Goal: Register for event/course

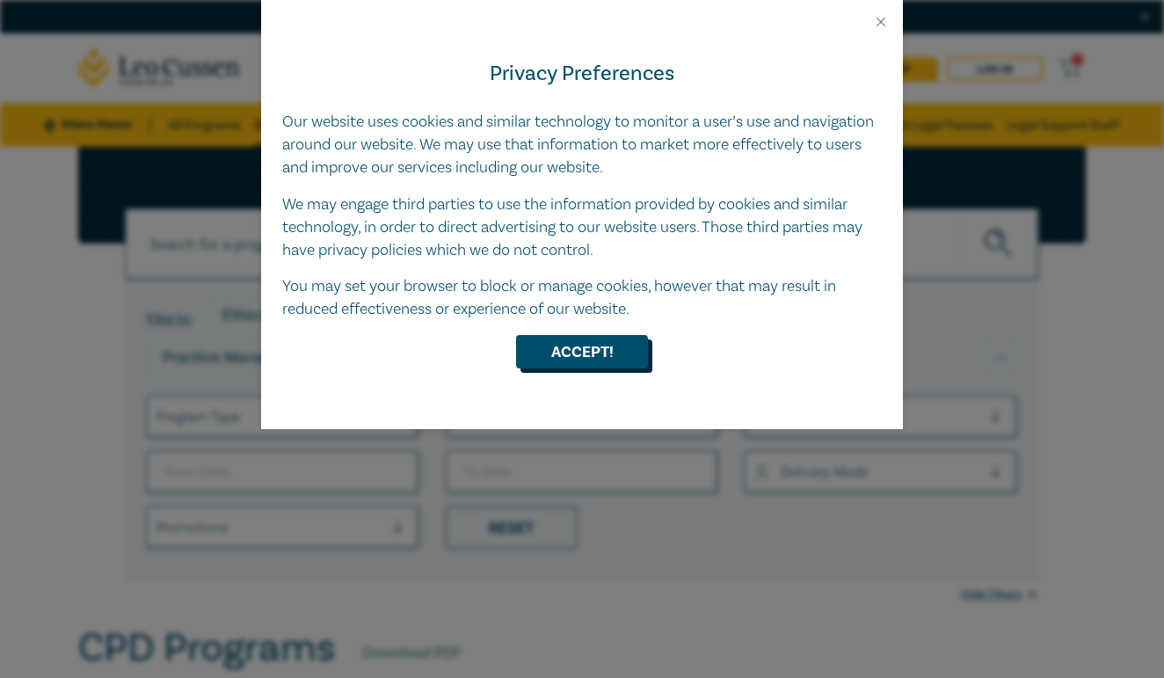
click at [564, 345] on button "Accept!" at bounding box center [582, 351] width 132 height 33
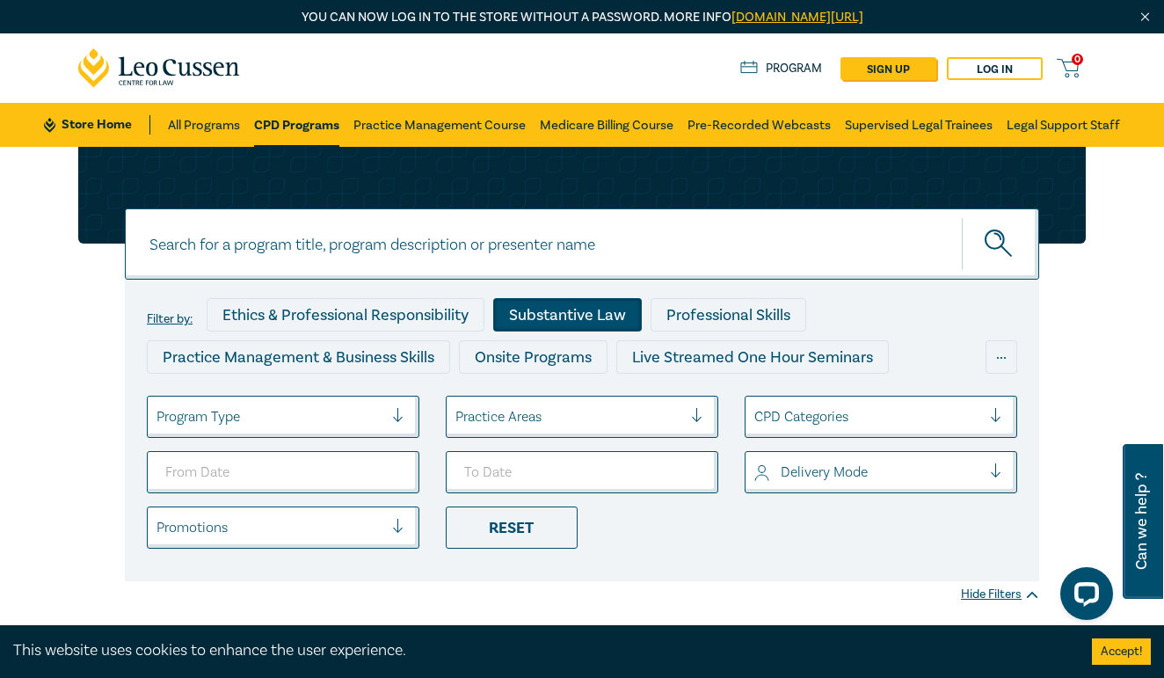
click at [548, 330] on div "Substantive Law" at bounding box center [567, 314] width 149 height 33
click at [495, 121] on link "Practice Management Course" at bounding box center [439, 125] width 172 height 44
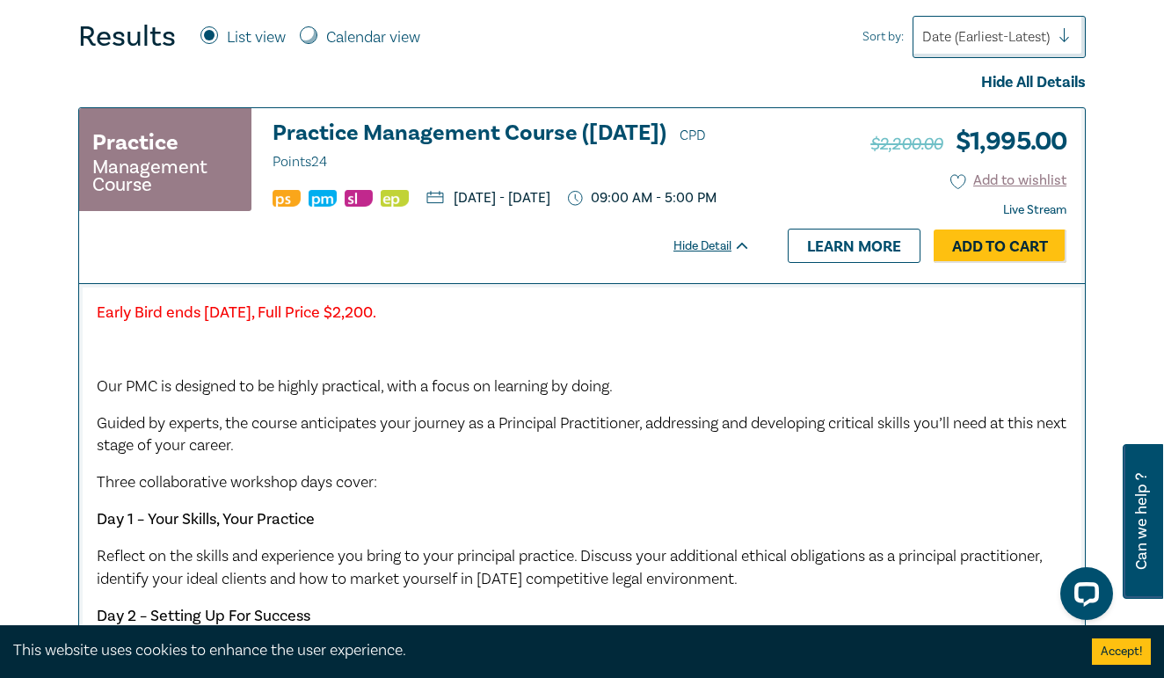
scroll to position [492, 0]
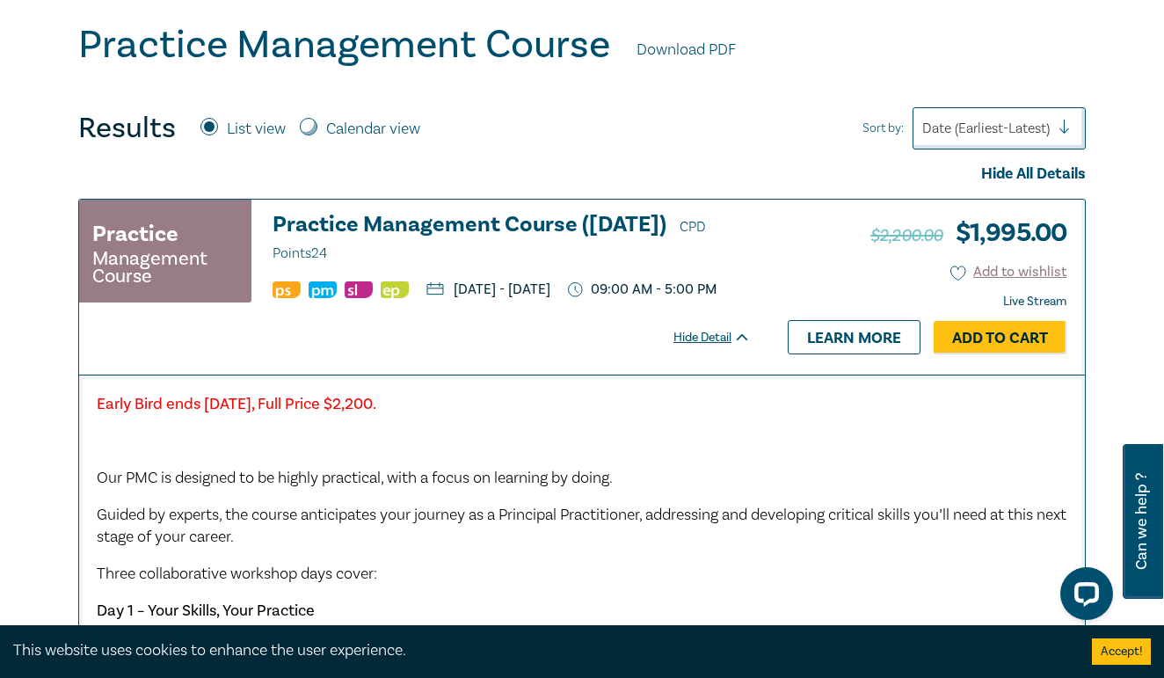
click at [737, 346] on div "Hide Detail" at bounding box center [721, 338] width 97 height 18
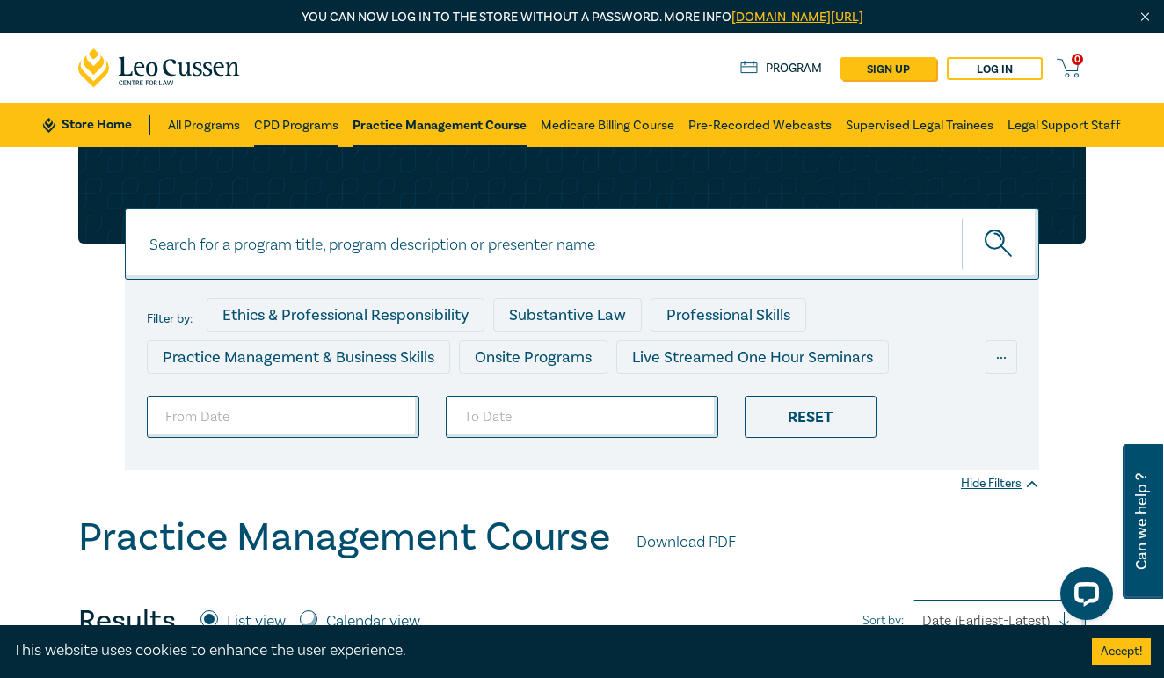
scroll to position [0, 0]
click at [214, 125] on link "All Programs" at bounding box center [204, 125] width 72 height 44
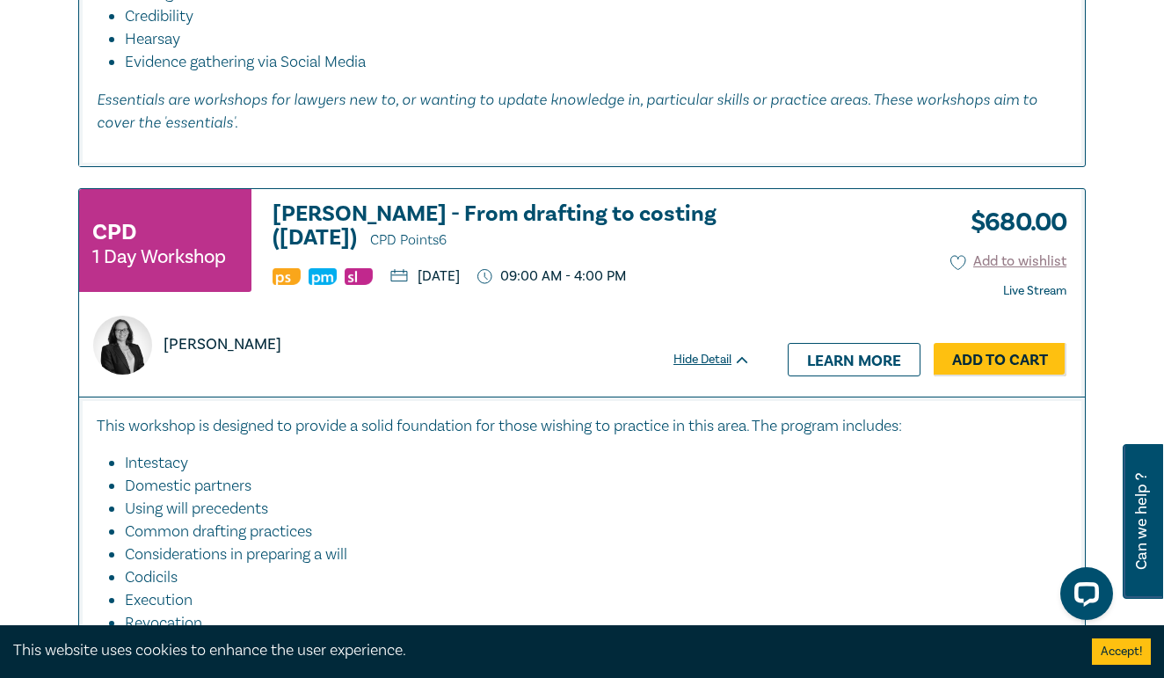
scroll to position [4313, 0]
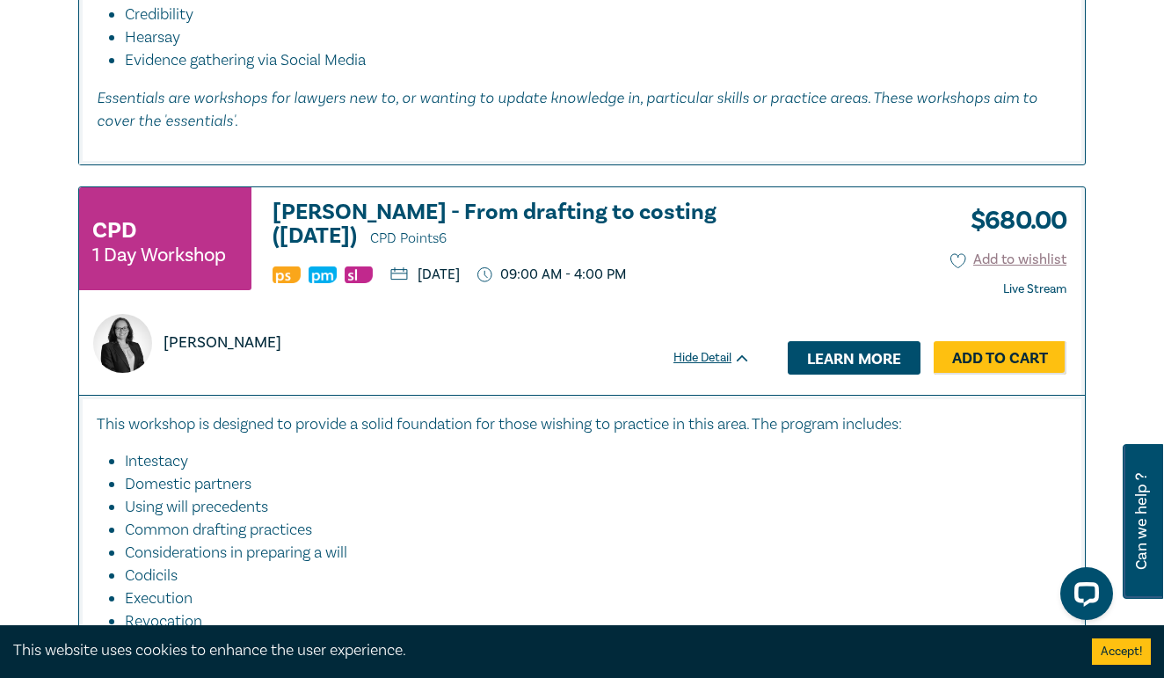
click at [835, 350] on link "Learn more" at bounding box center [854, 357] width 133 height 33
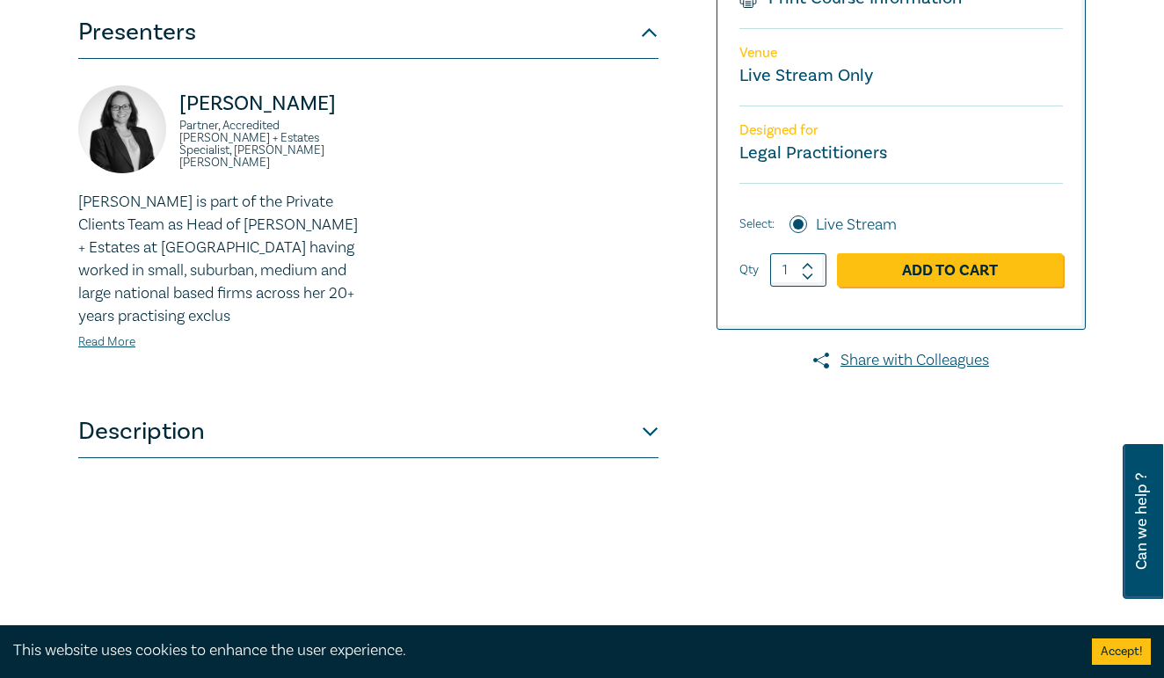
scroll to position [497, 0]
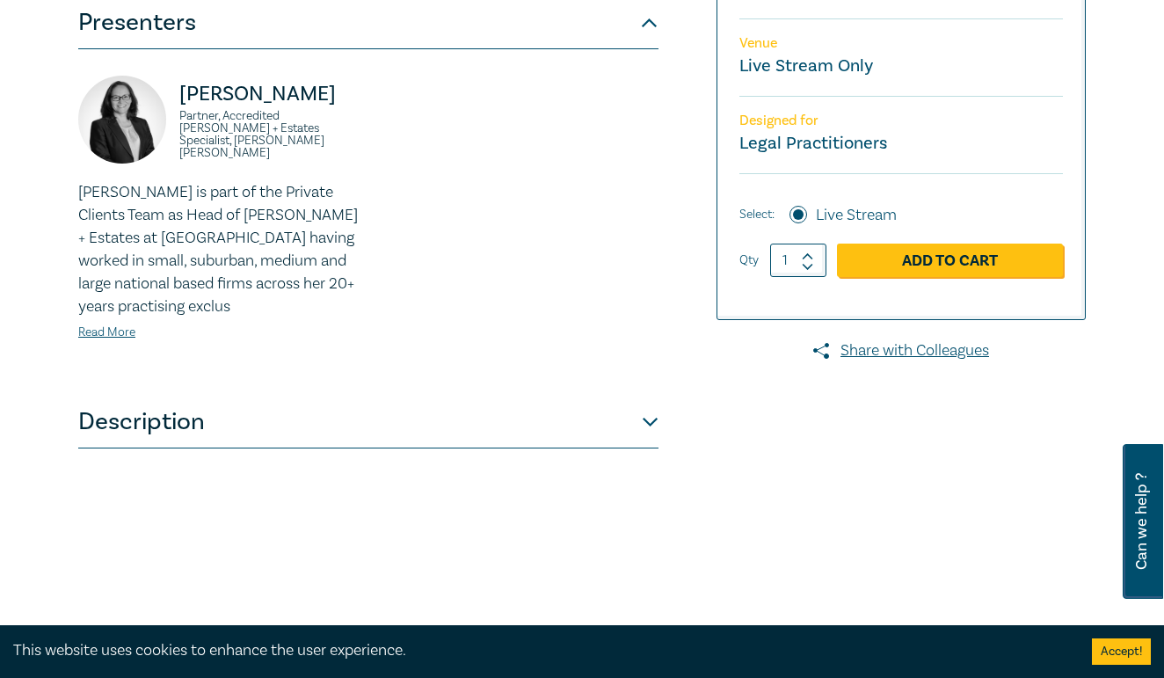
click at [450, 419] on button "Description" at bounding box center [368, 422] width 580 height 53
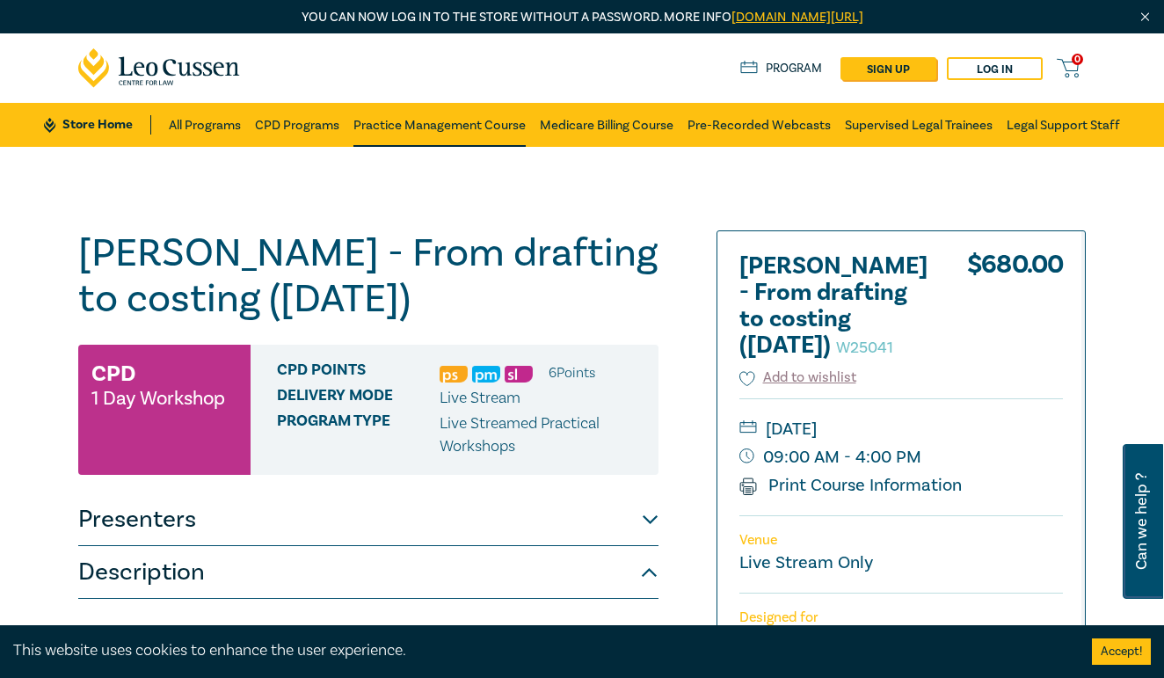
scroll to position [0, 0]
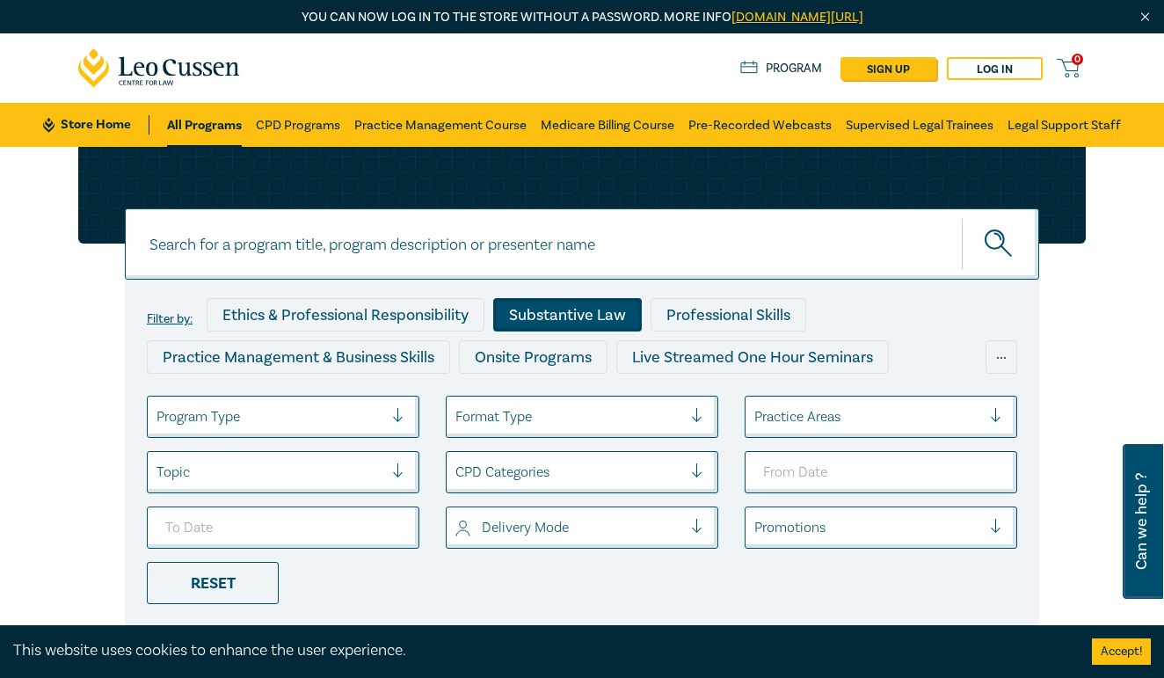
click at [590, 316] on div "Substantive Law" at bounding box center [567, 314] width 149 height 33
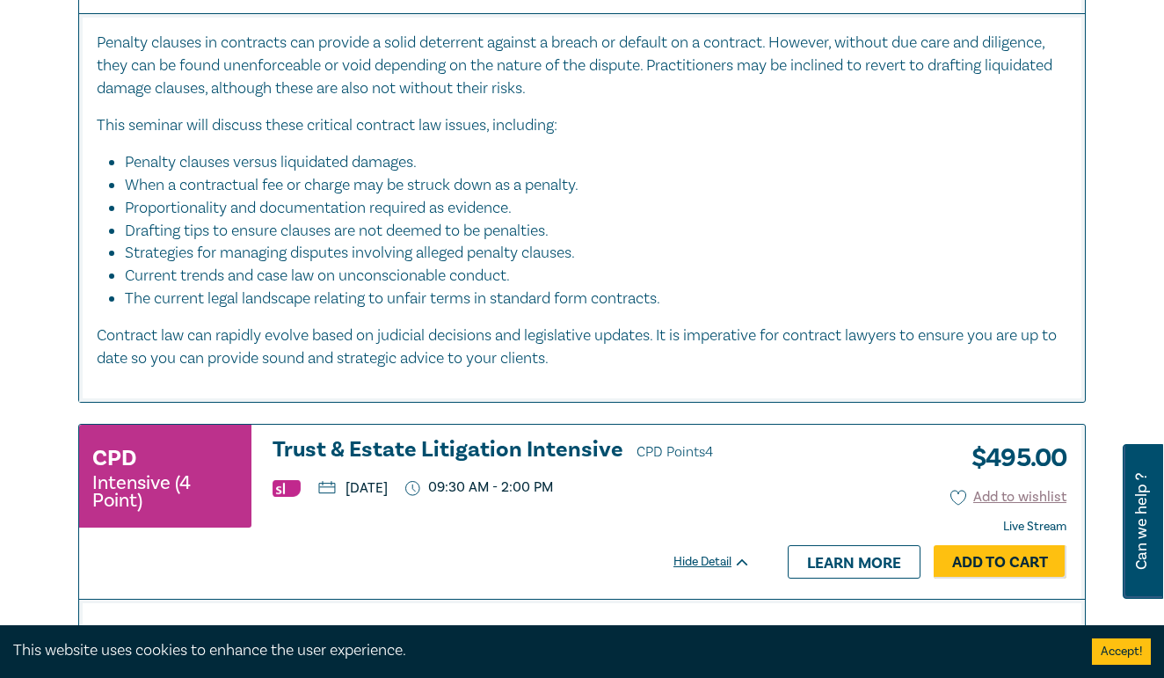
scroll to position [6354, 0]
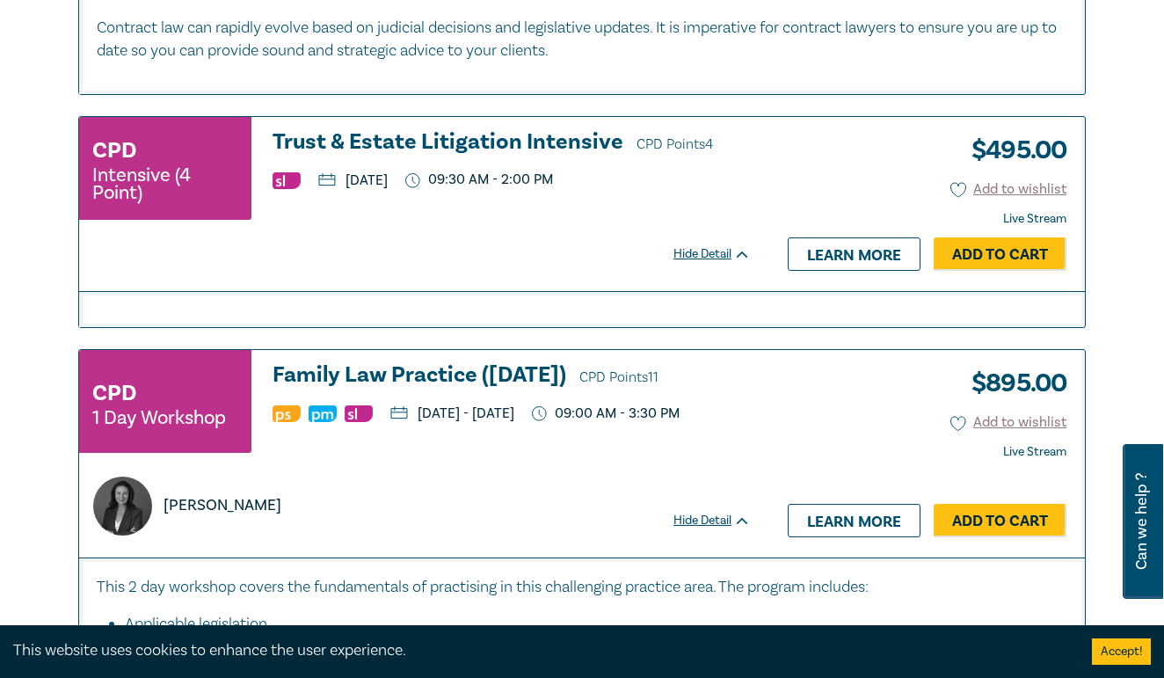
drag, startPoint x: 348, startPoint y: 402, endPoint x: 358, endPoint y: 366, distance: 37.3
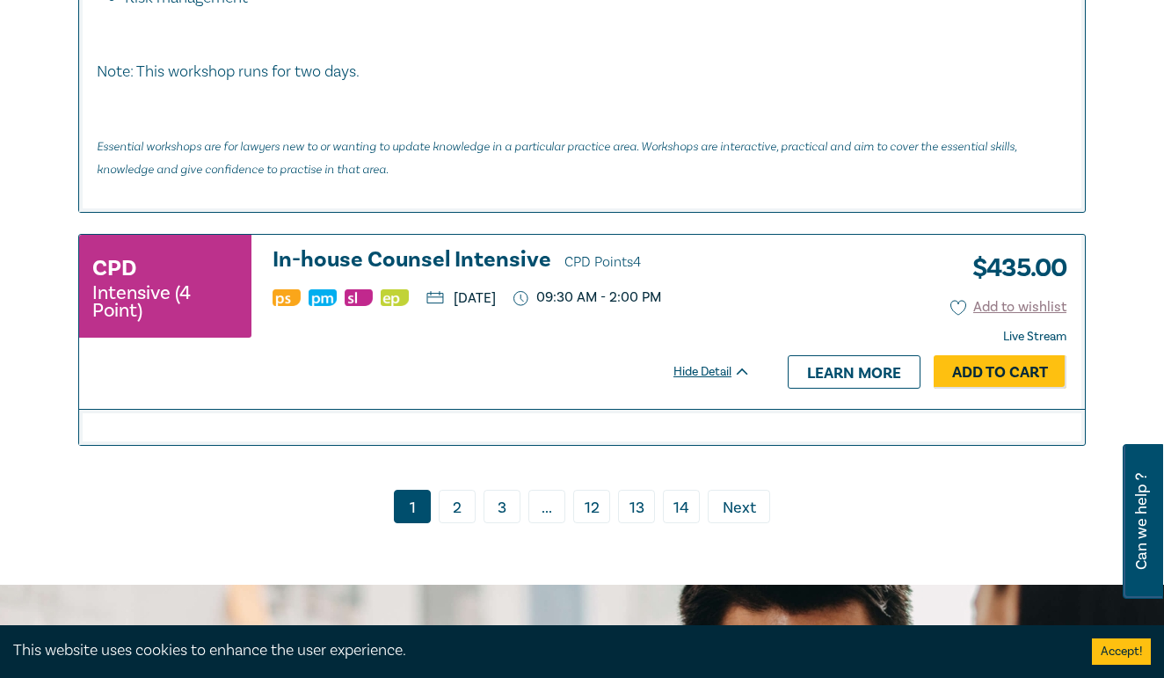
scroll to position [7249, 0]
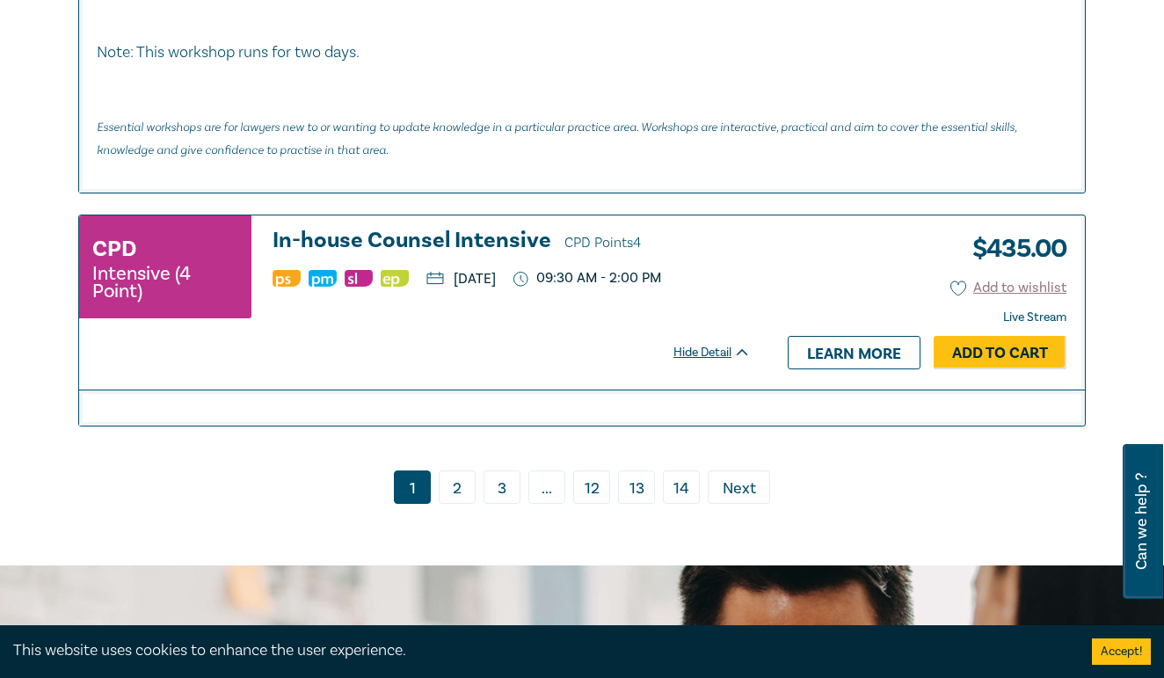
click at [451, 504] on link "2" at bounding box center [457, 486] width 37 height 33
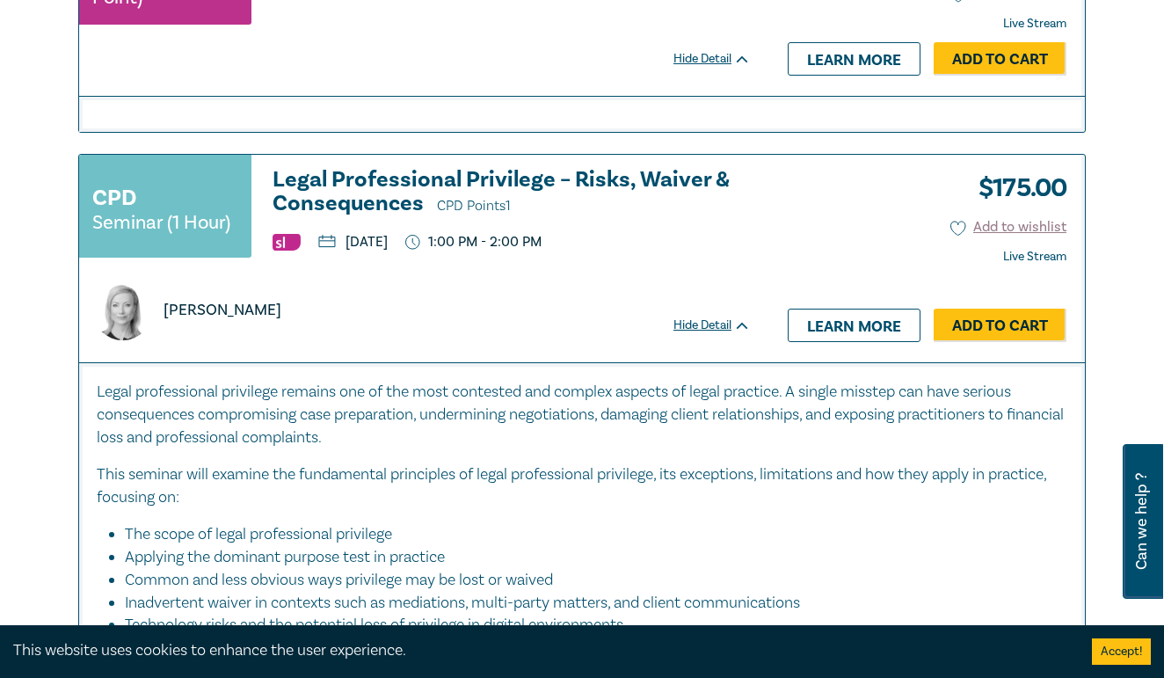
scroll to position [6120, 1]
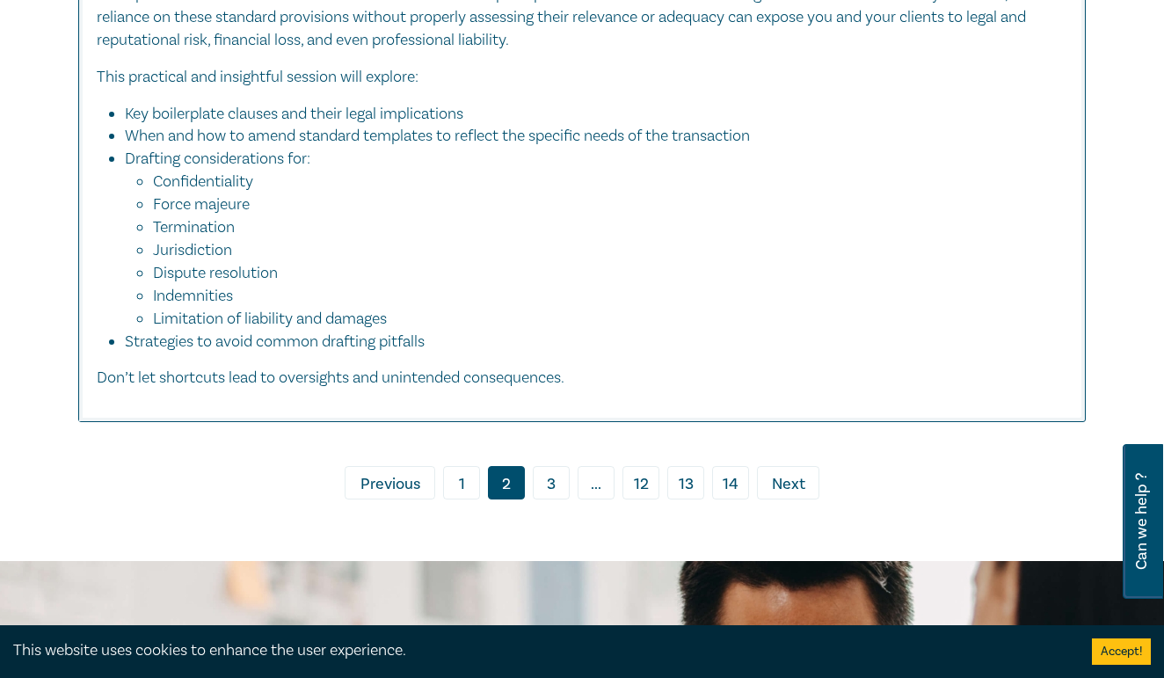
click at [552, 491] on link "3" at bounding box center [551, 482] width 37 height 33
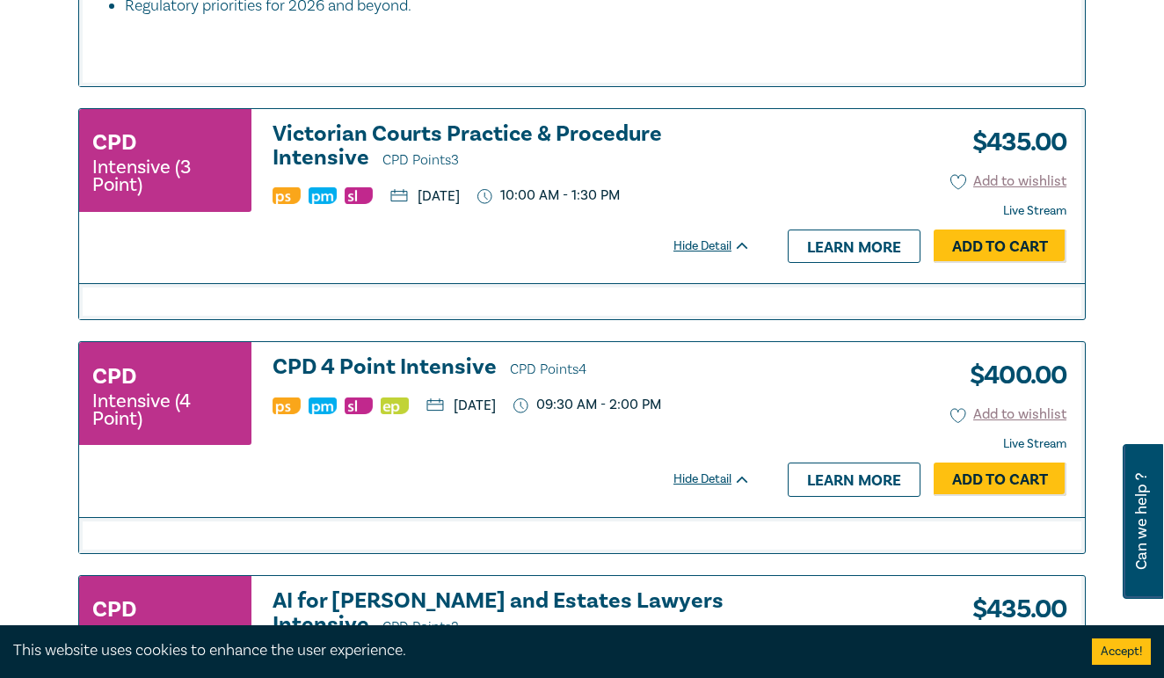
scroll to position [1698, 0]
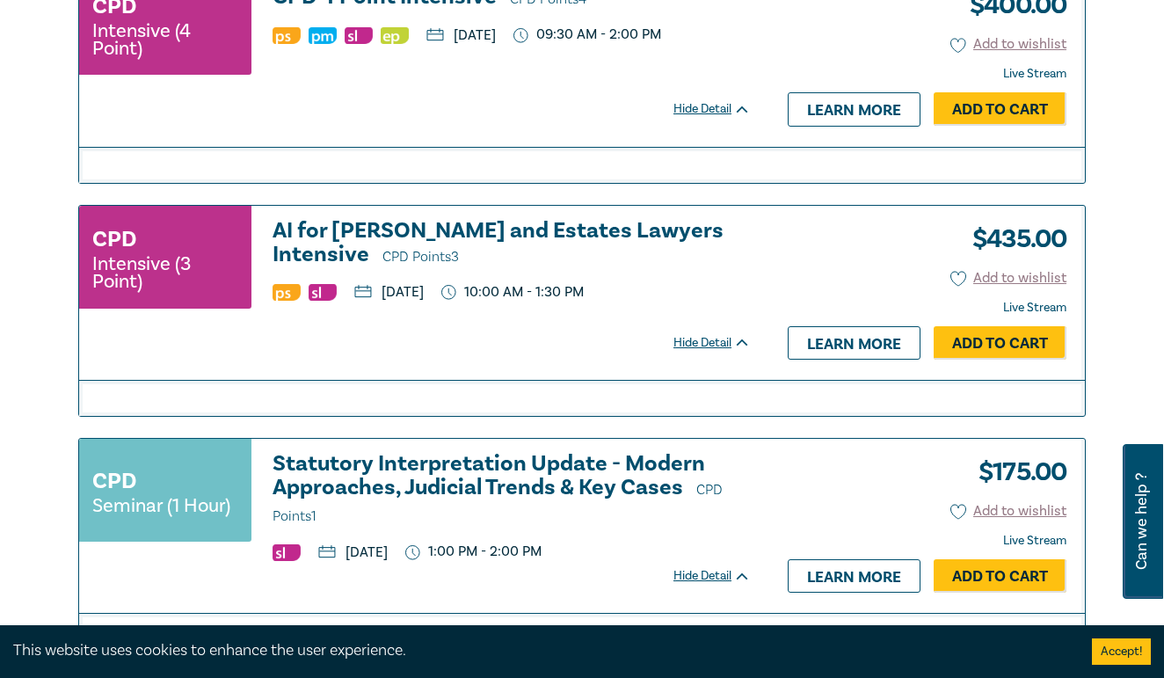
click at [491, 219] on h3 "AI for Wills and Estates Lawyers Intensive CPD Points 3" at bounding box center [512, 244] width 478 height 50
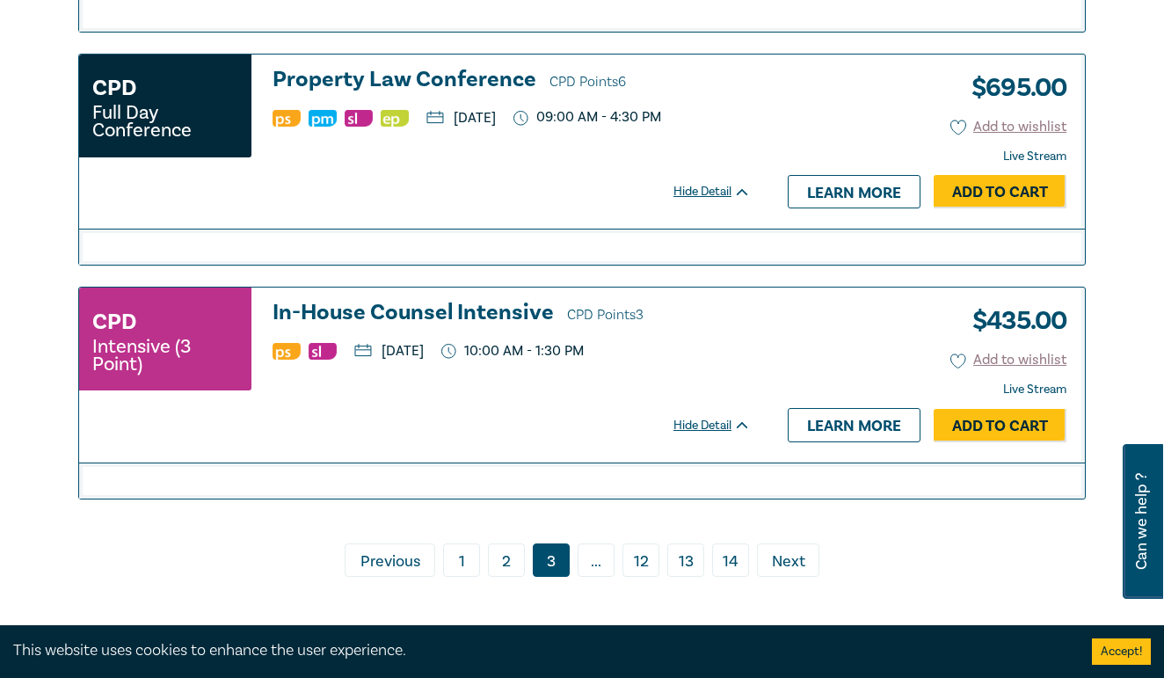
scroll to position [6016, 0]
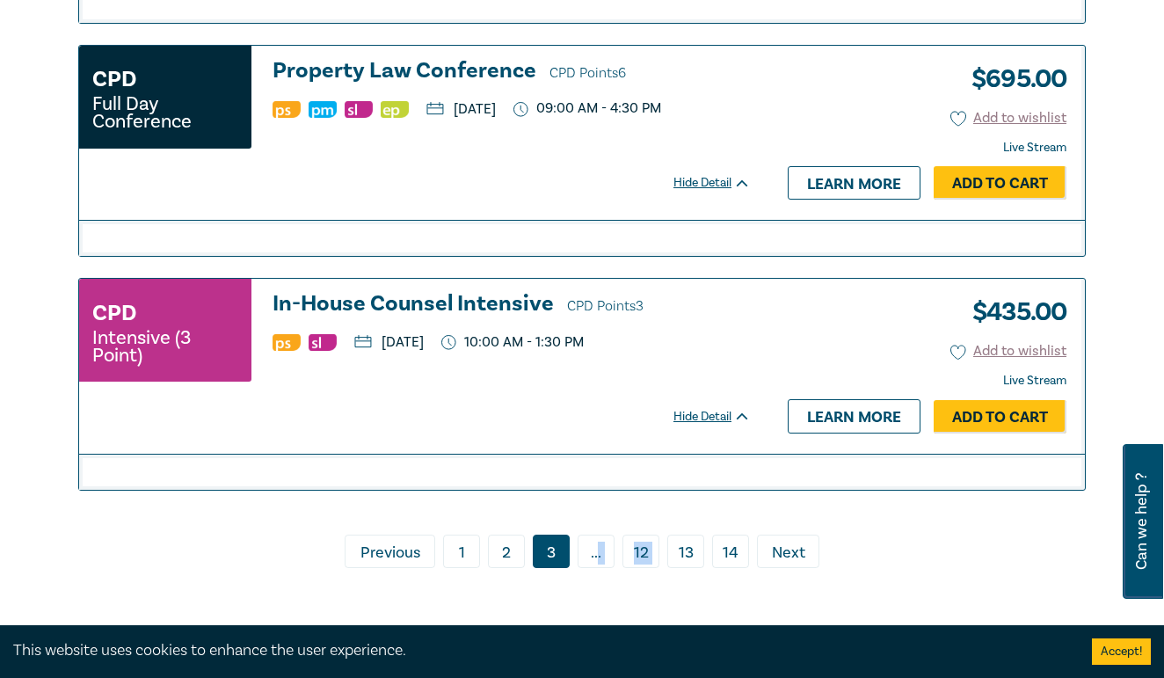
drag, startPoint x: 596, startPoint y: 497, endPoint x: 671, endPoint y: 476, distance: 77.4
click at [794, 542] on span "Next" at bounding box center [788, 553] width 33 height 23
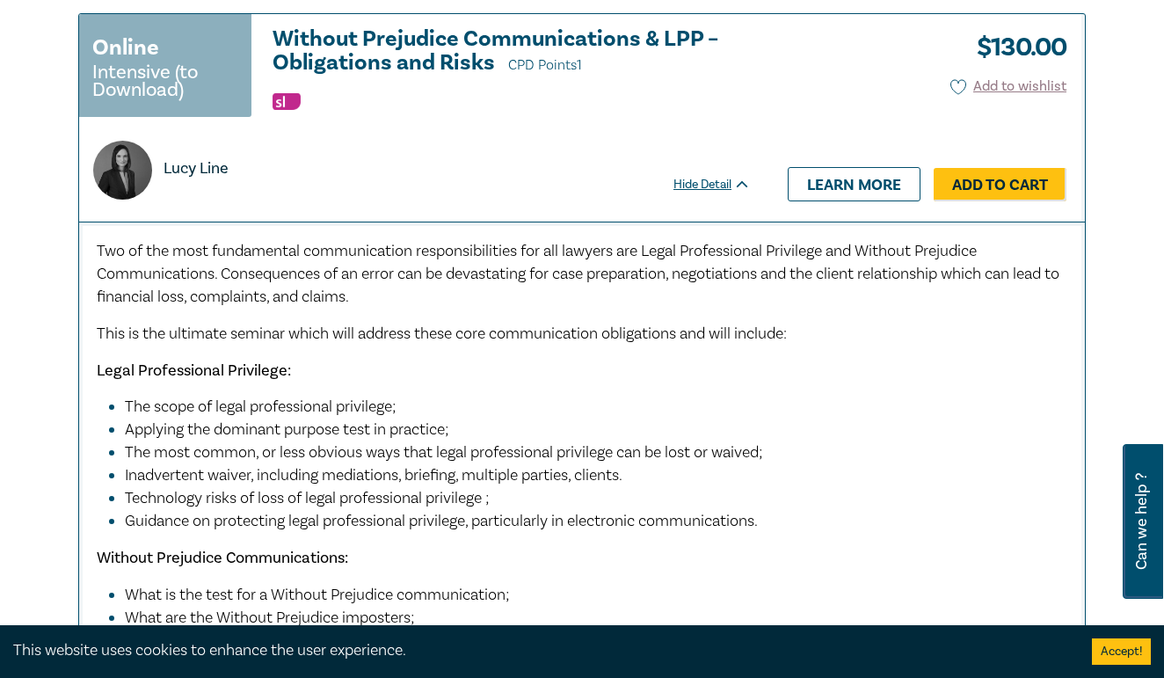
scroll to position [9103, 0]
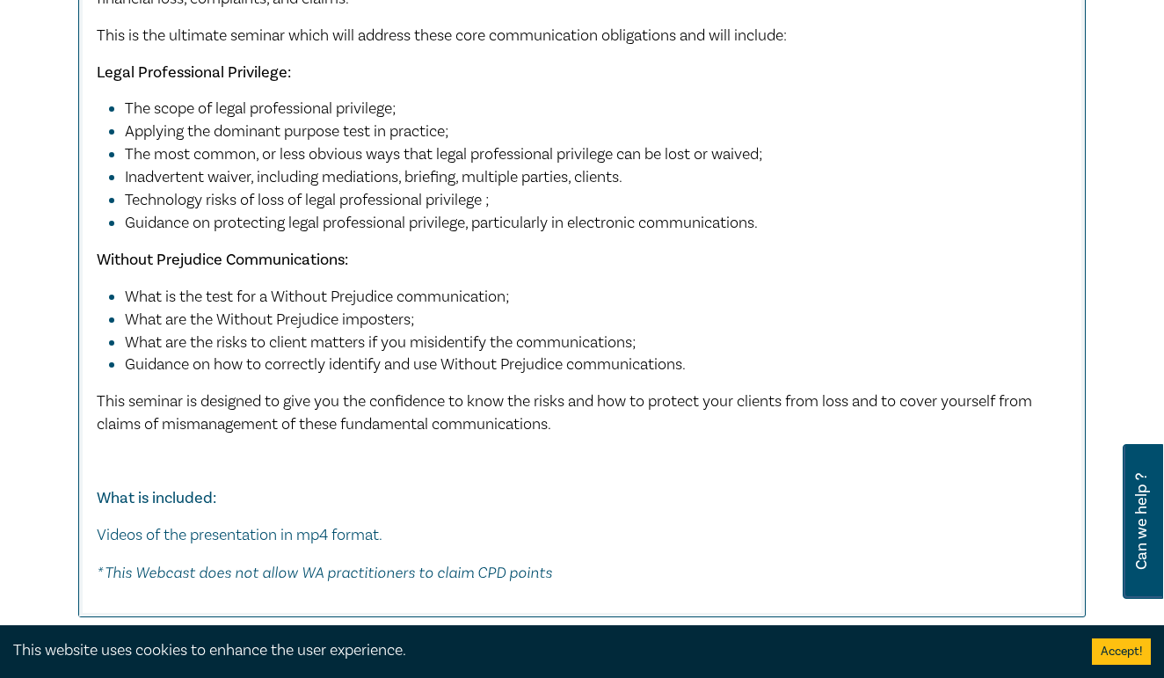
click at [837, 668] on span "Next" at bounding box center [833, 679] width 33 height 23
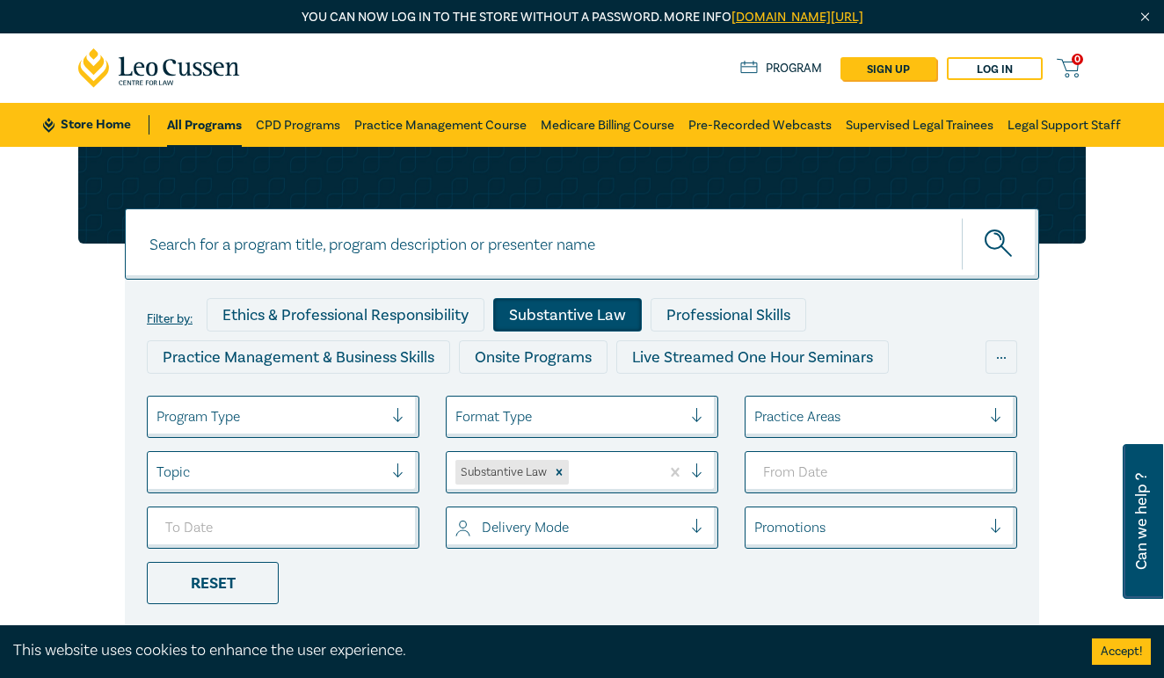
click at [163, 74] on icon at bounding box center [159, 68] width 163 height 40
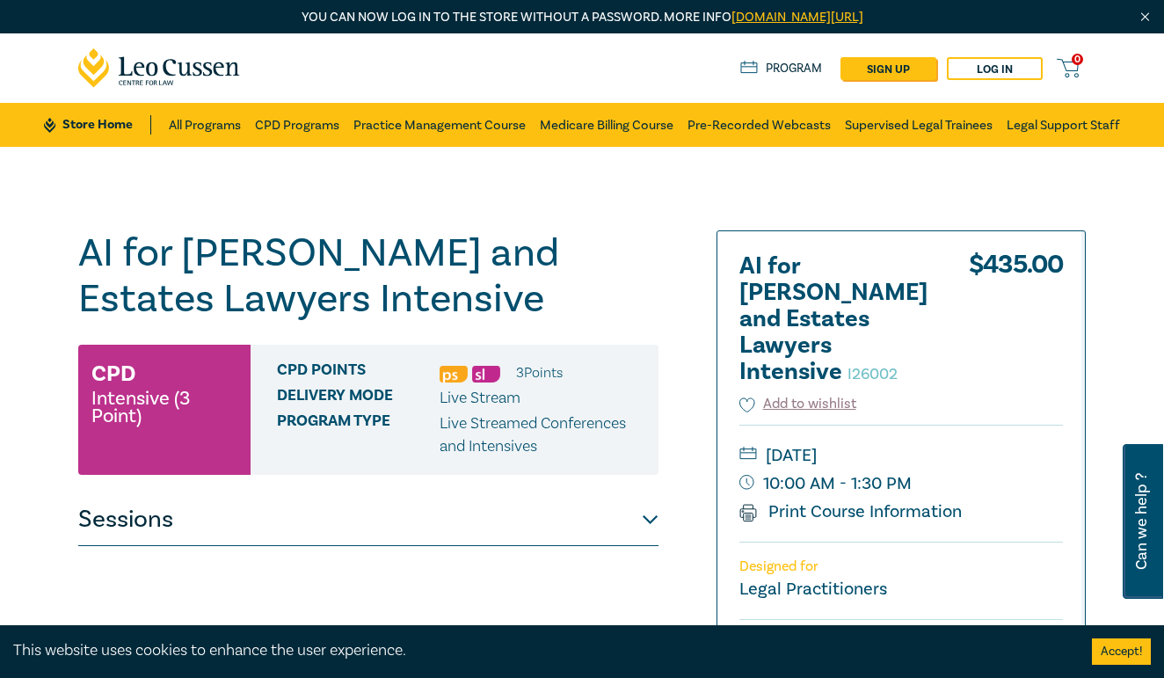
scroll to position [498, 0]
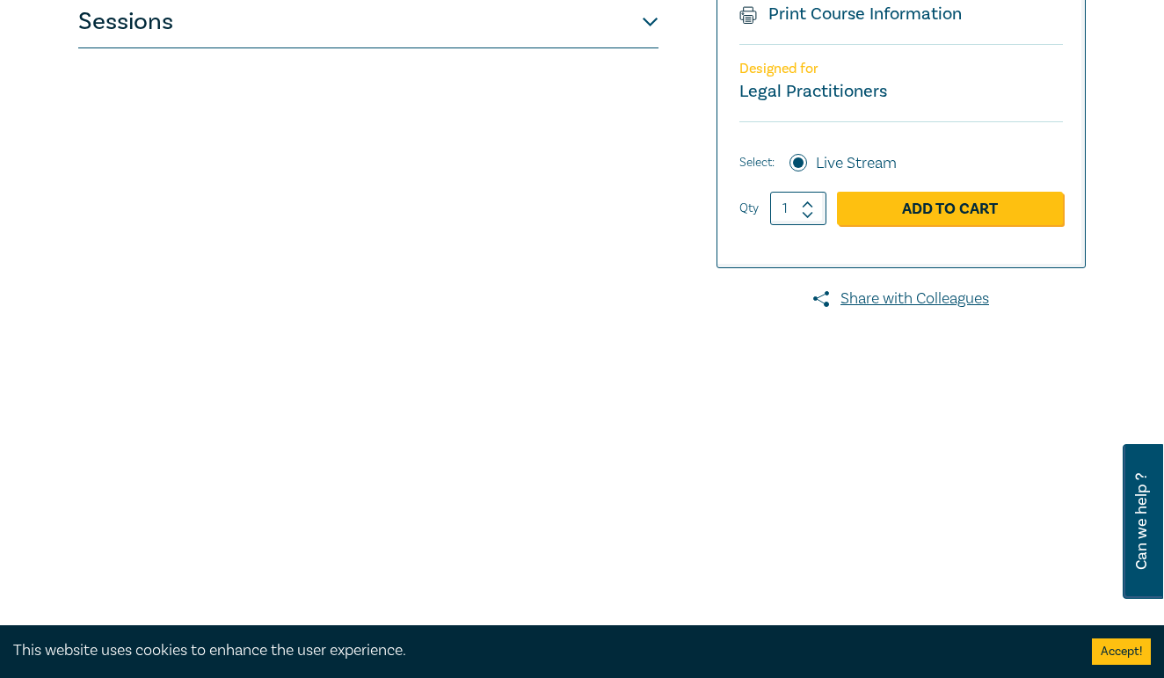
click at [494, 24] on button "Sessions" at bounding box center [368, 22] width 580 height 53
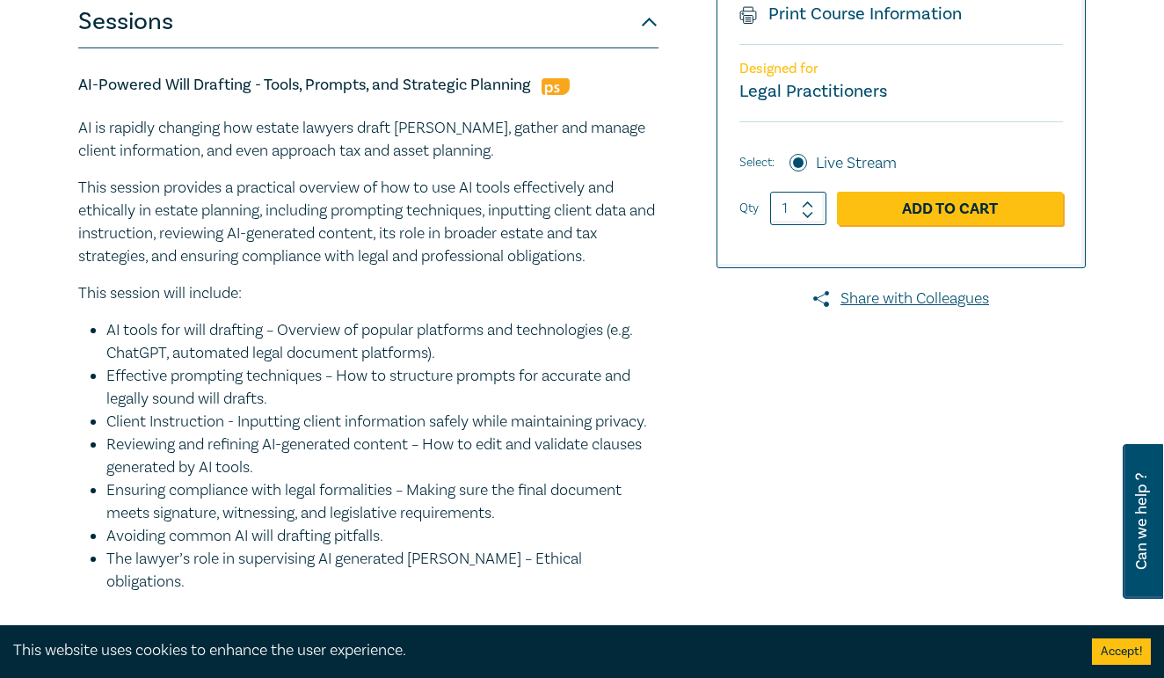
drag, startPoint x: 459, startPoint y: 355, endPoint x: 105, endPoint y: 333, distance: 355.0
click at [105, 333] on ul "AI tools for will drafting – Overview of popular platforms and technologies (e.…" at bounding box center [368, 456] width 580 height 274
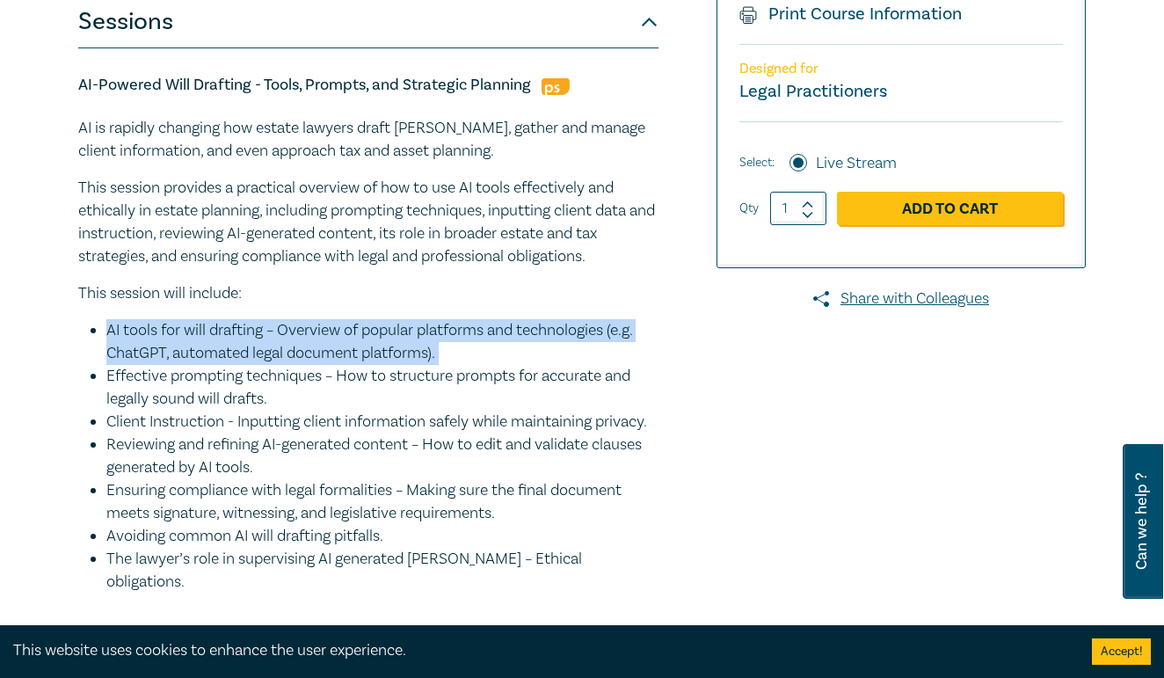
drag, startPoint x: 105, startPoint y: 333, endPoint x: 468, endPoint y: 347, distance: 363.4
click at [467, 347] on ul "AI tools for will drafting – Overview of popular platforms and technologies (e.…" at bounding box center [368, 456] width 580 height 274
click at [468, 347] on li "AI tools for will drafting – Overview of popular platforms and technologies (e.…" at bounding box center [382, 342] width 552 height 46
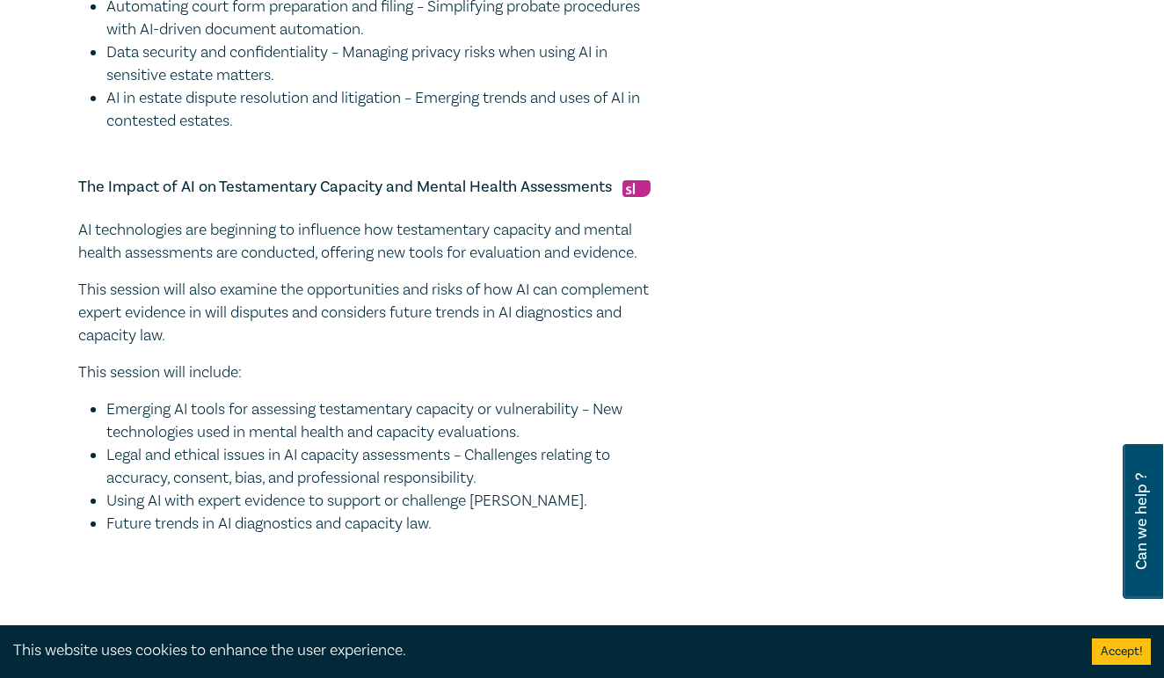
scroll to position [1523, 0]
